Goal: Task Accomplishment & Management: Use online tool/utility

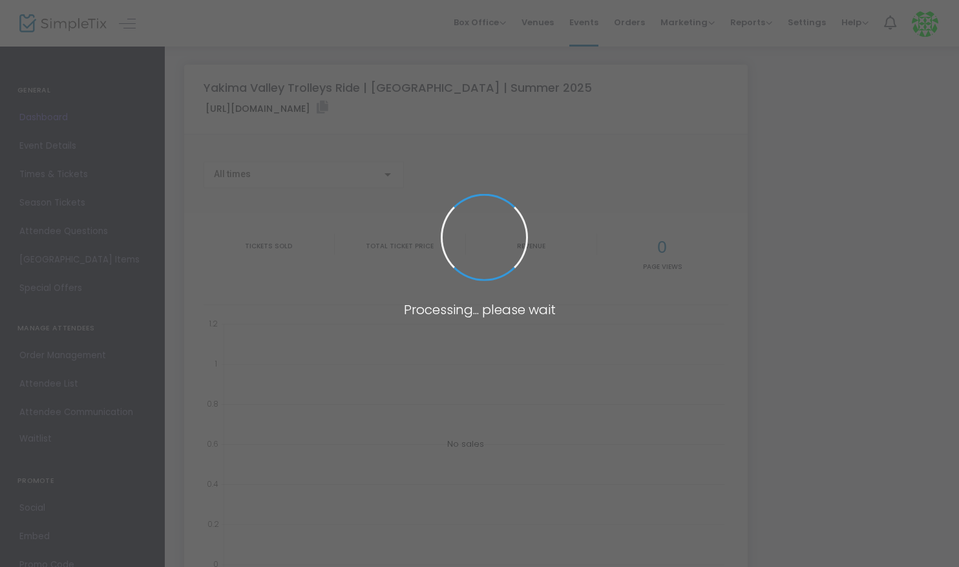
type input "[URL][DOMAIN_NAME]"
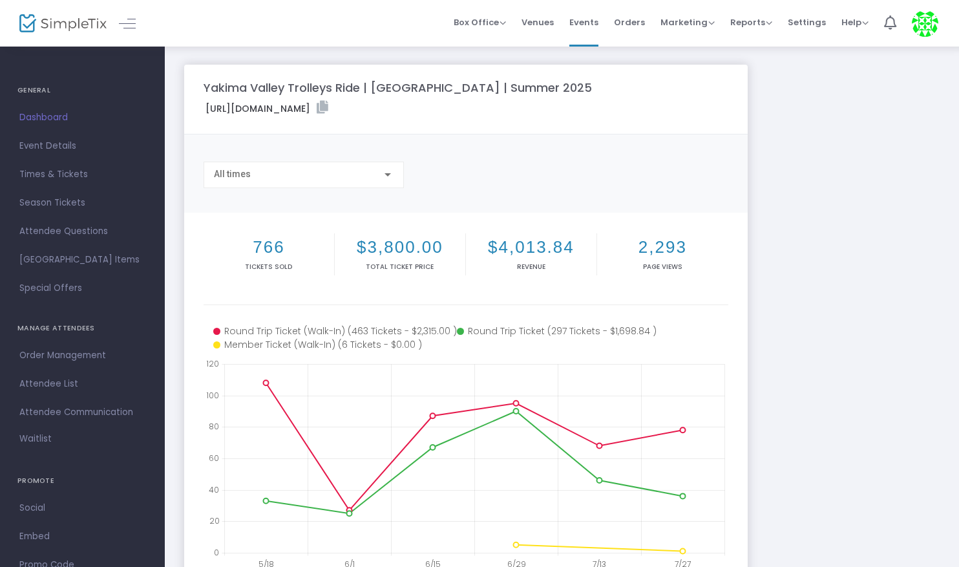
click at [863, 213] on div "Yakima Valley Trolleys Ride | [GEOGRAPHIC_DATA] | Summer 2025 [URL][DOMAIN_NAME…" at bounding box center [562, 386] width 769 height 643
click at [43, 175] on span "Times & Tickets" at bounding box center [82, 174] width 126 height 17
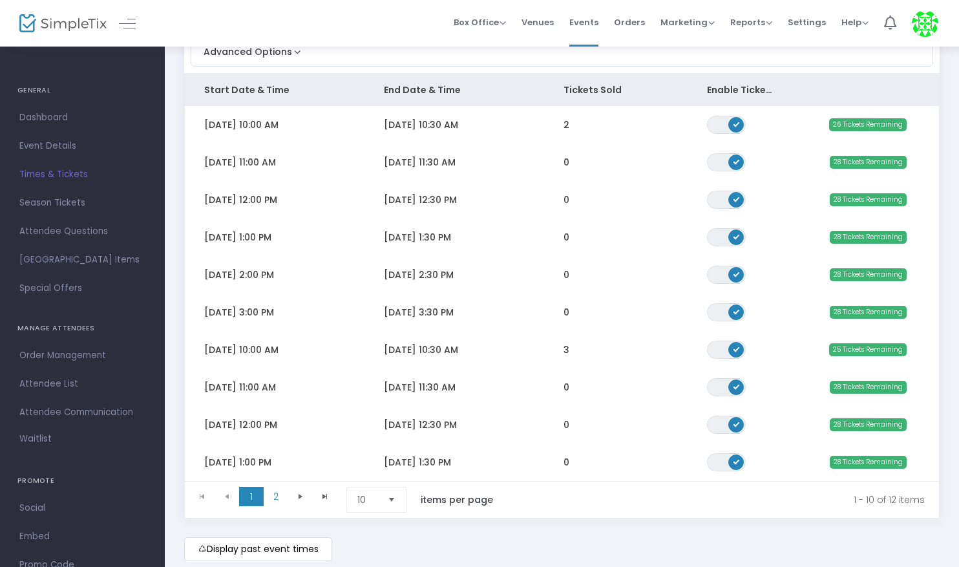
scroll to position [132, 0]
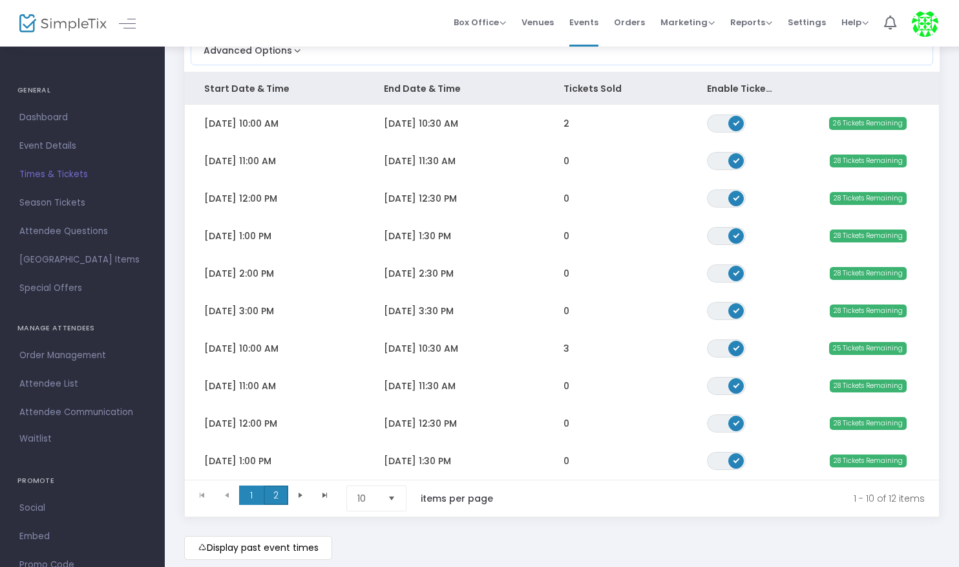
click at [275, 495] on span "2" at bounding box center [276, 495] width 25 height 19
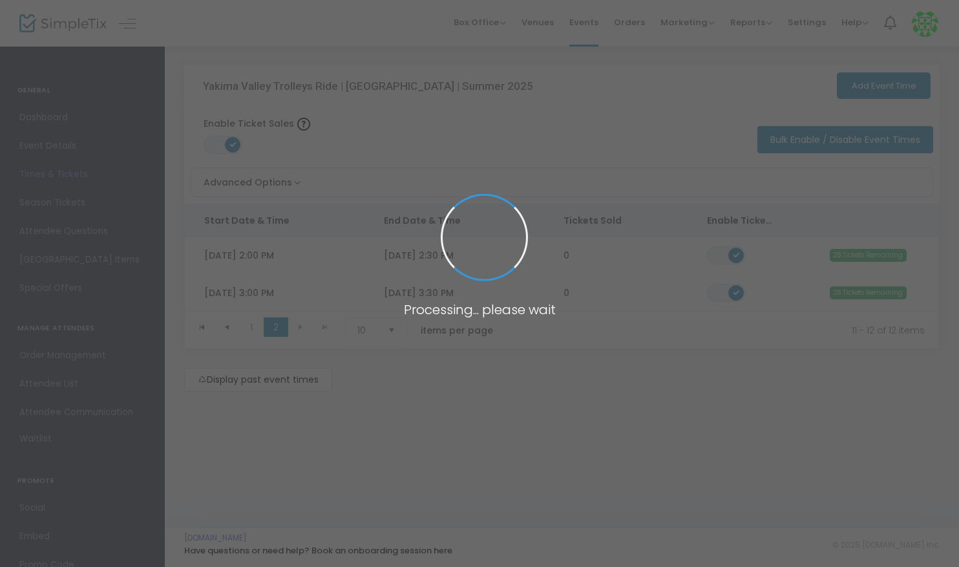
scroll to position [0, 0]
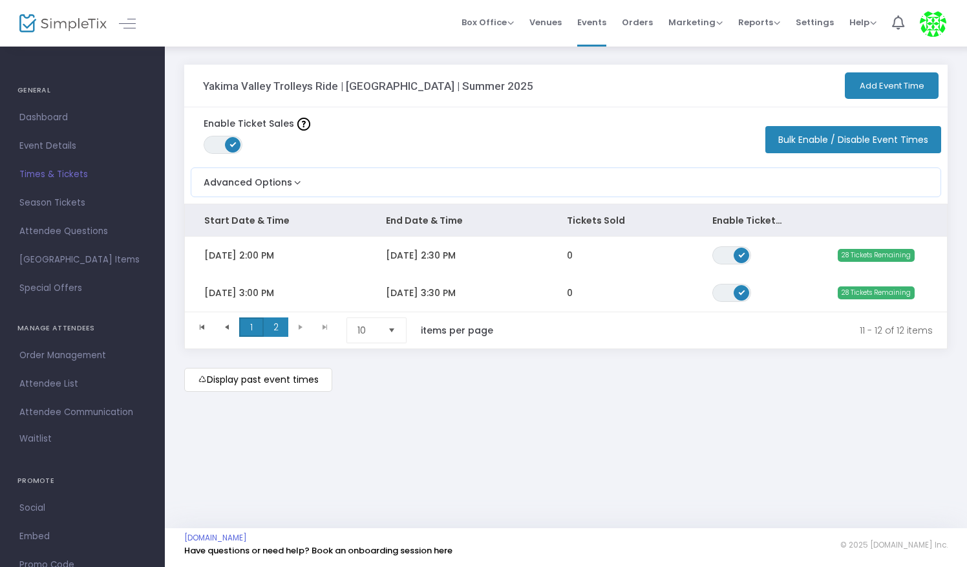
click at [248, 334] on span "1" at bounding box center [251, 326] width 25 height 19
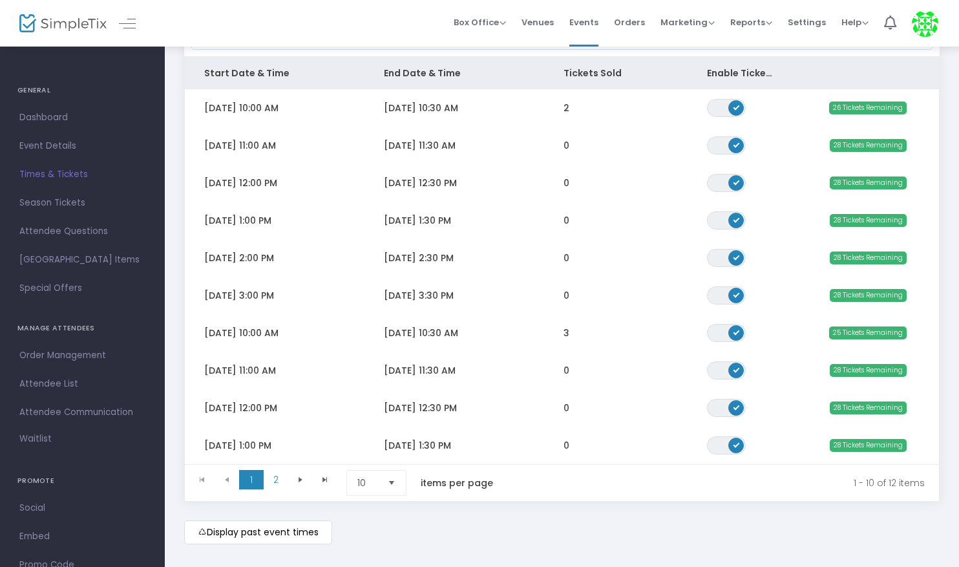
scroll to position [151, 0]
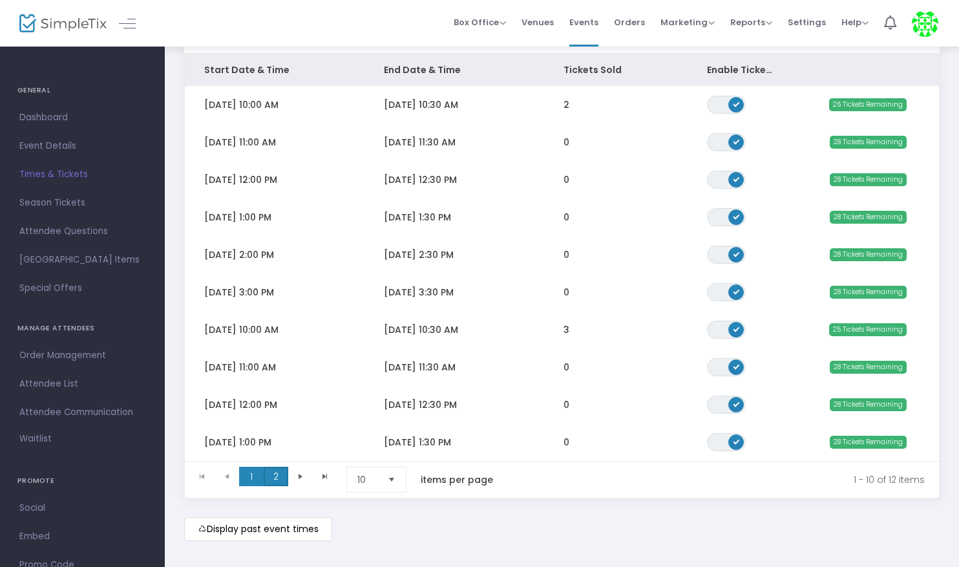
click at [274, 473] on span "2" at bounding box center [276, 476] width 25 height 19
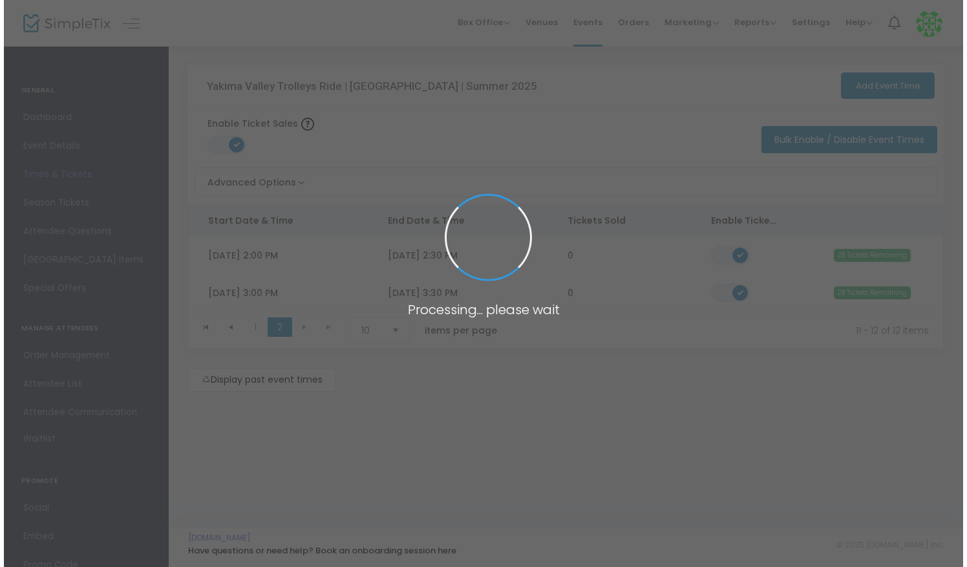
scroll to position [0, 0]
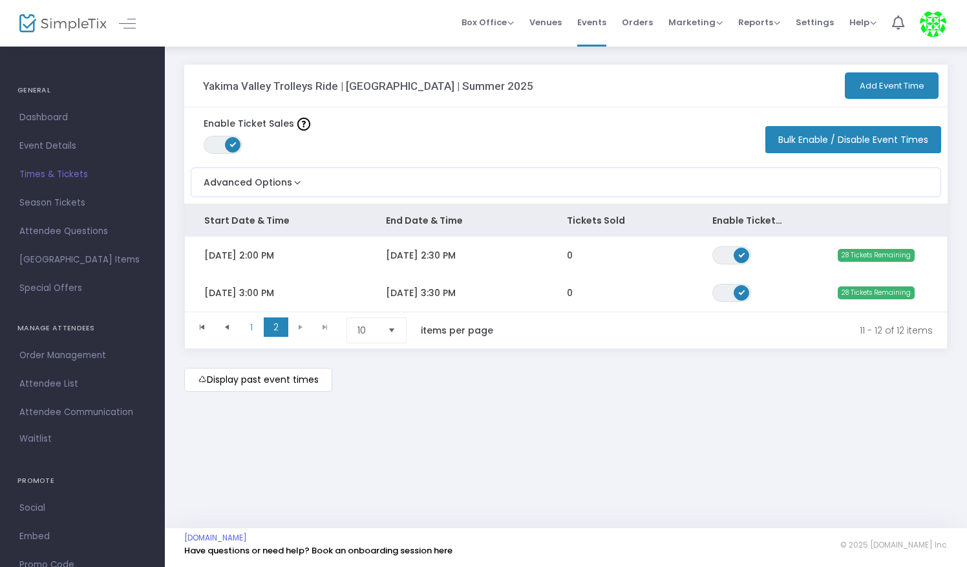
click at [912, 81] on button "Add Event Time" at bounding box center [892, 85] width 94 height 27
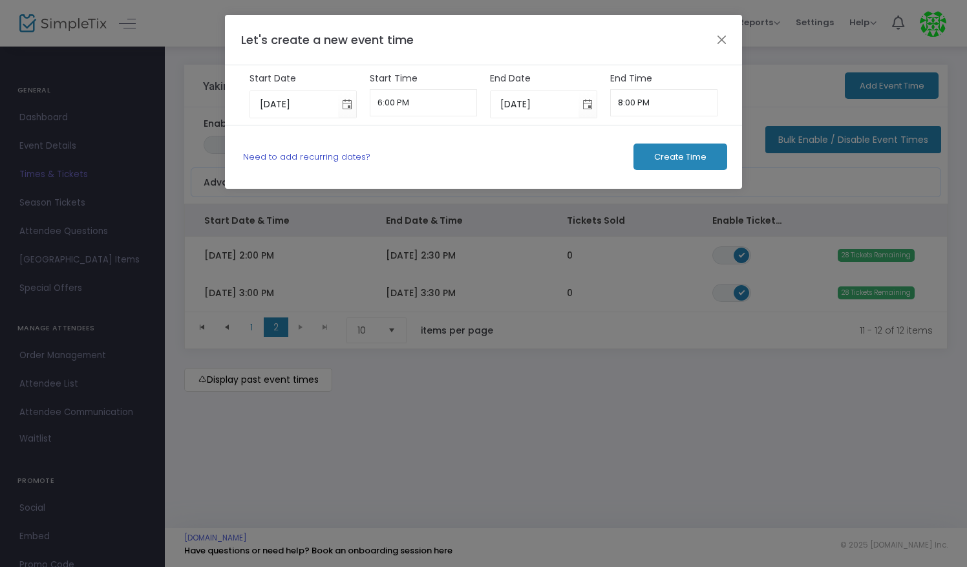
click at [285, 152] on link "Need to add recurring dates?" at bounding box center [306, 157] width 127 height 12
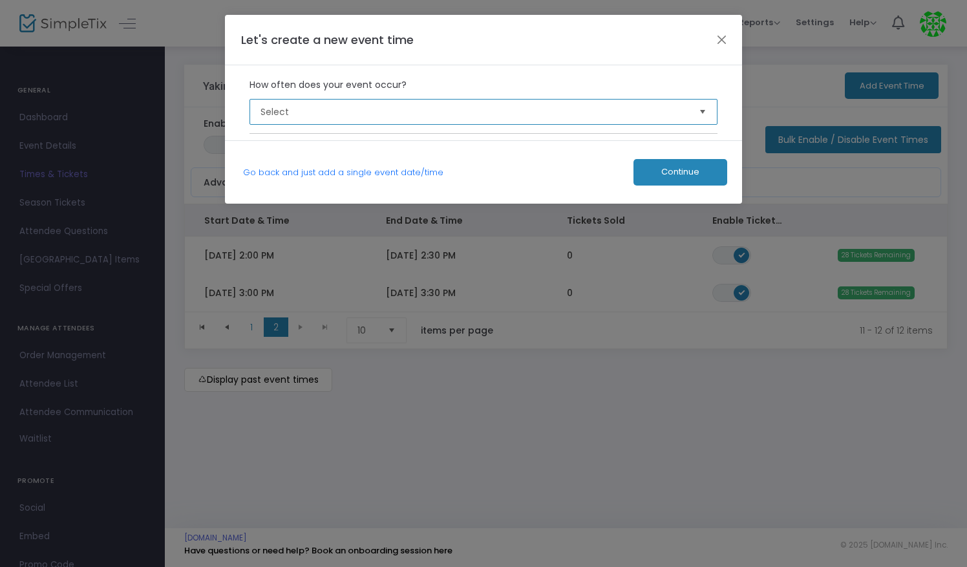
click at [360, 114] on span "Select" at bounding box center [475, 111] width 429 height 13
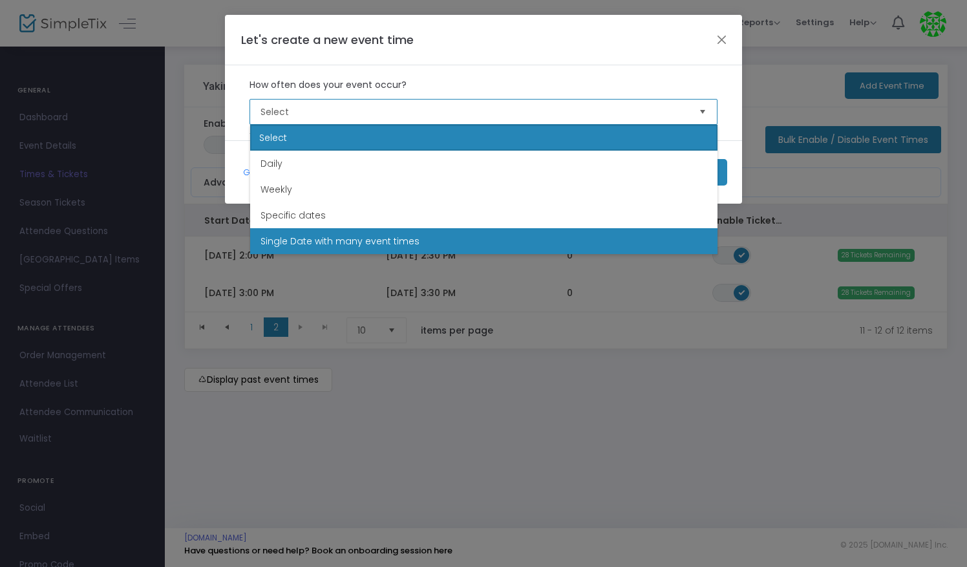
click at [339, 241] on span "Single Date with many event times" at bounding box center [340, 241] width 159 height 13
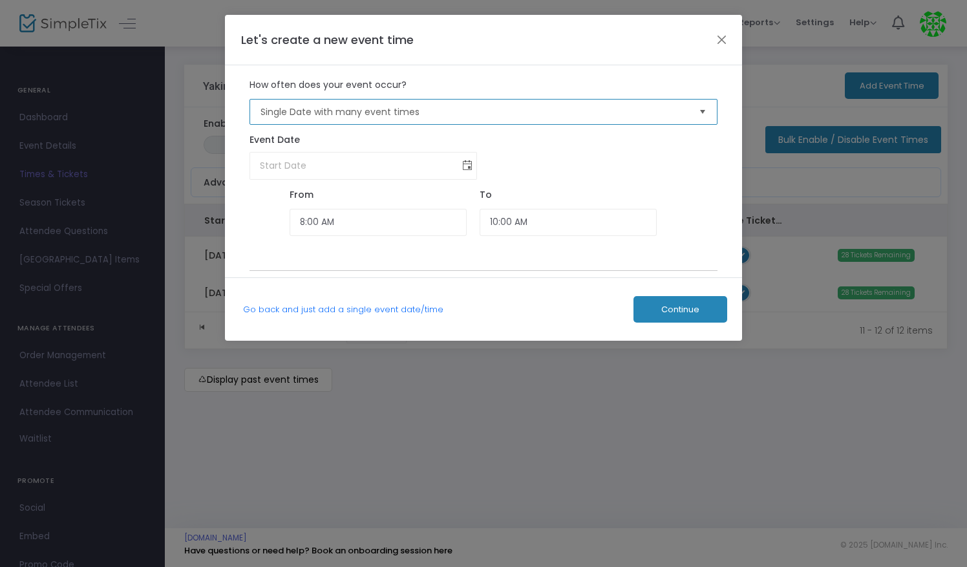
click at [463, 172] on span "Toggle calendar" at bounding box center [467, 165] width 21 height 21
